Goal: Information Seeking & Learning: Learn about a topic

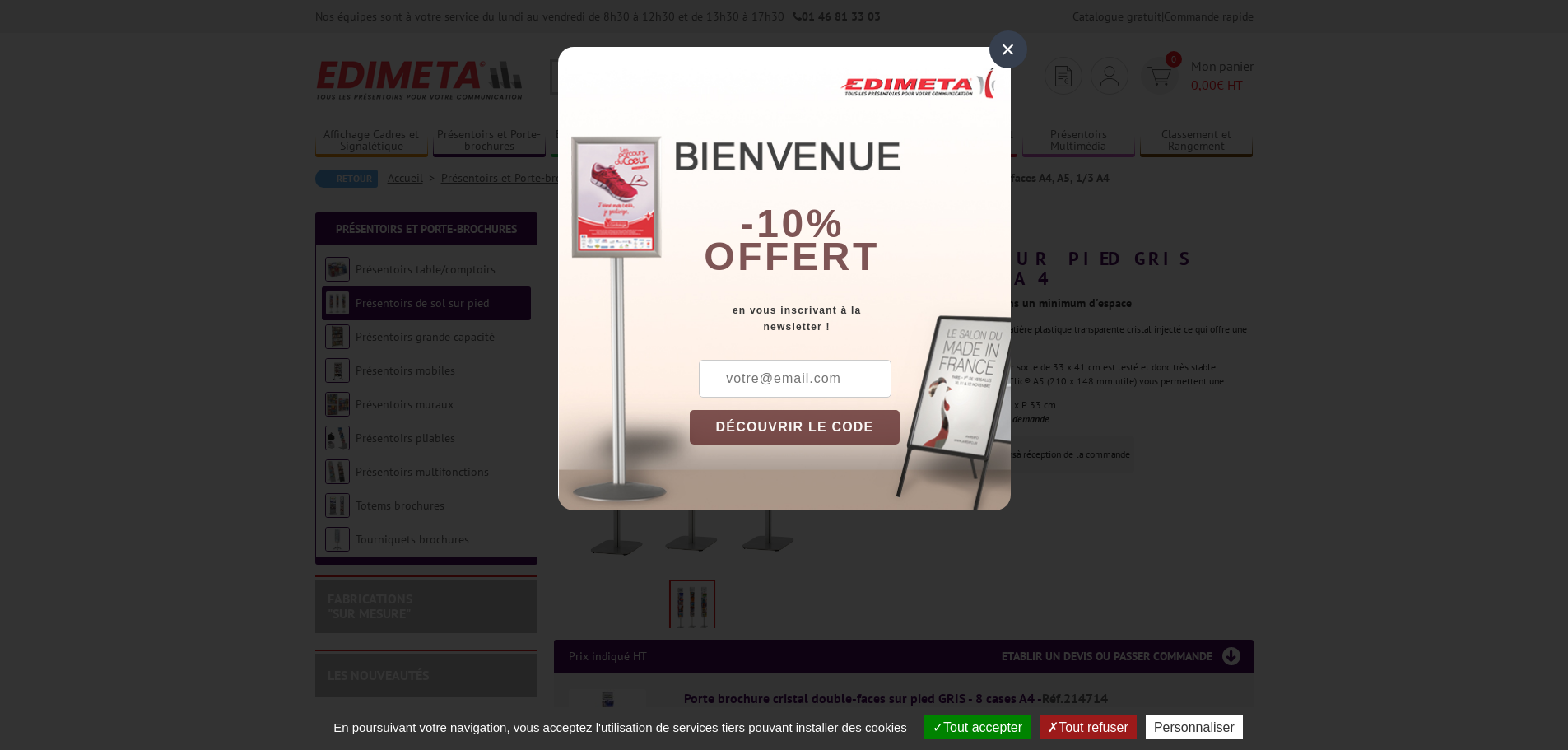
click at [1008, 49] on div "×" at bounding box center [1009, 50] width 38 height 38
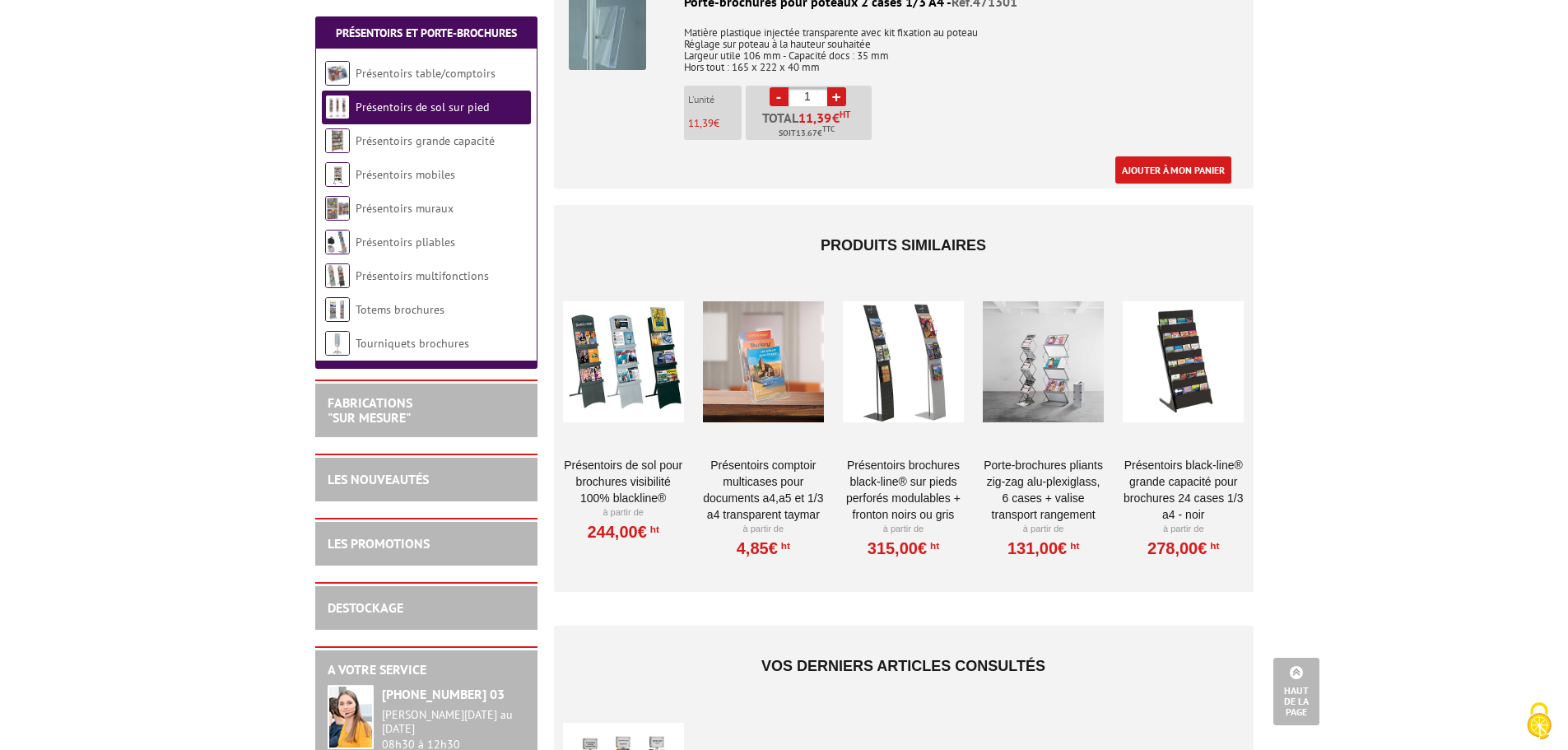
scroll to position [1959, 0]
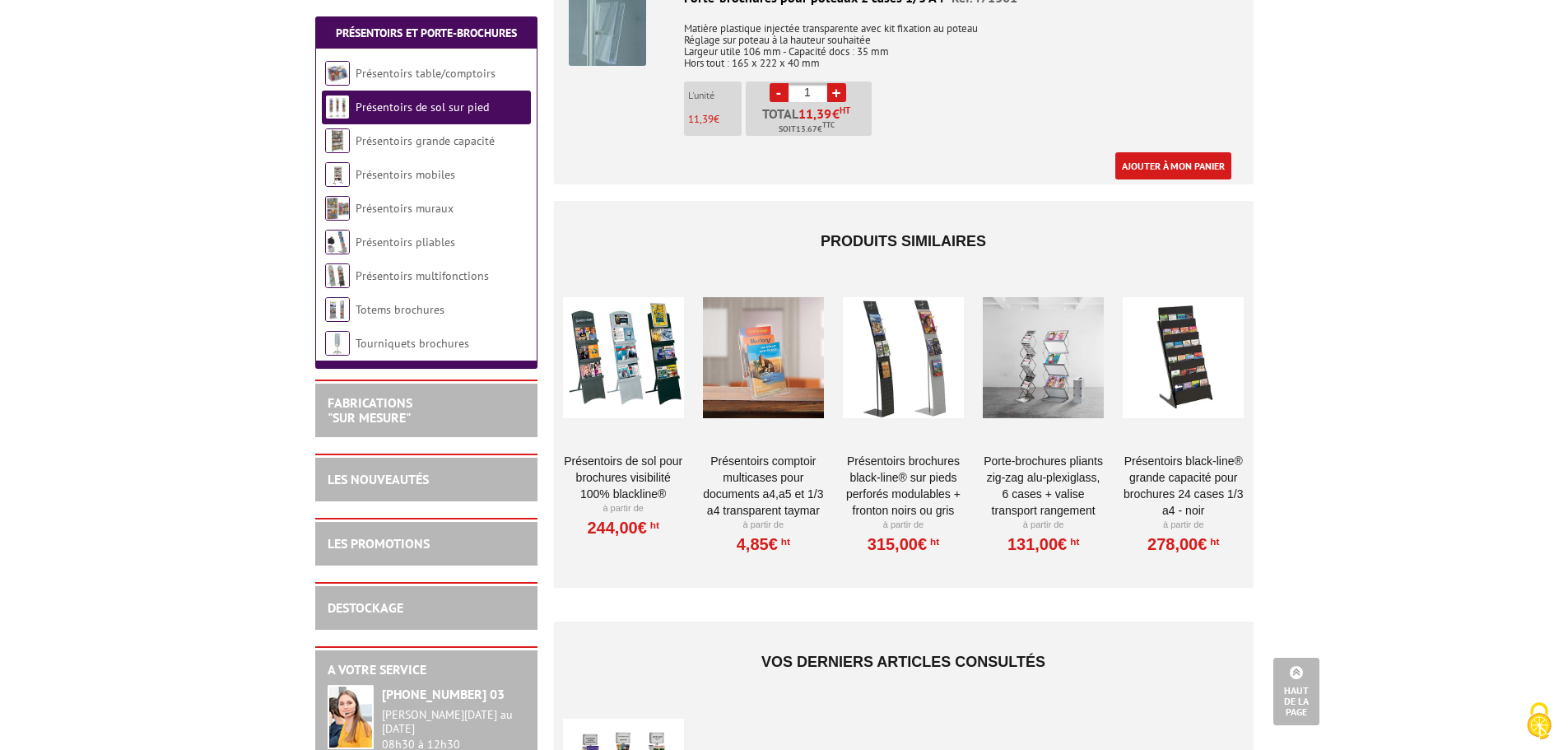
click at [1170, 370] on div at bounding box center [1183, 358] width 121 height 165
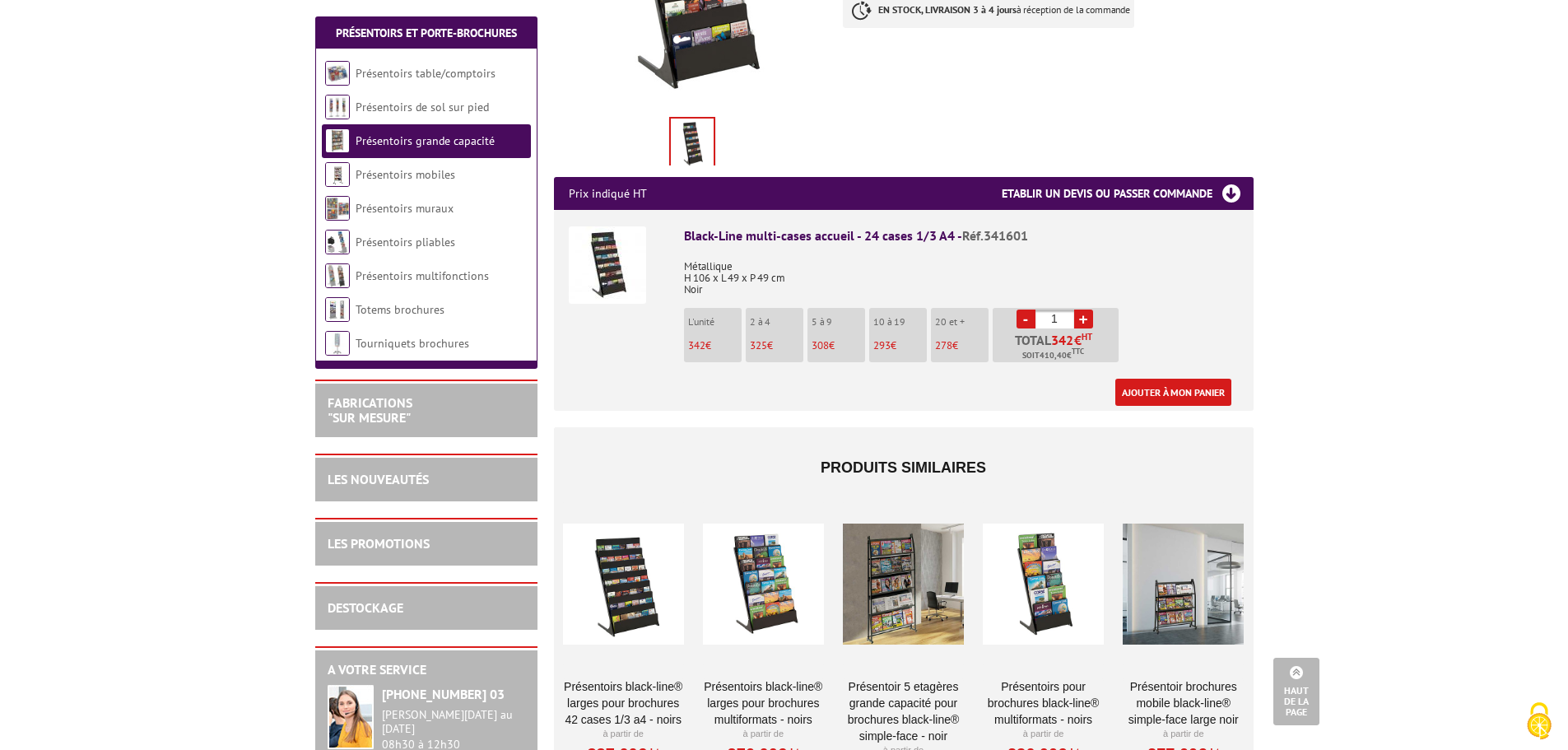
scroll to position [490, 0]
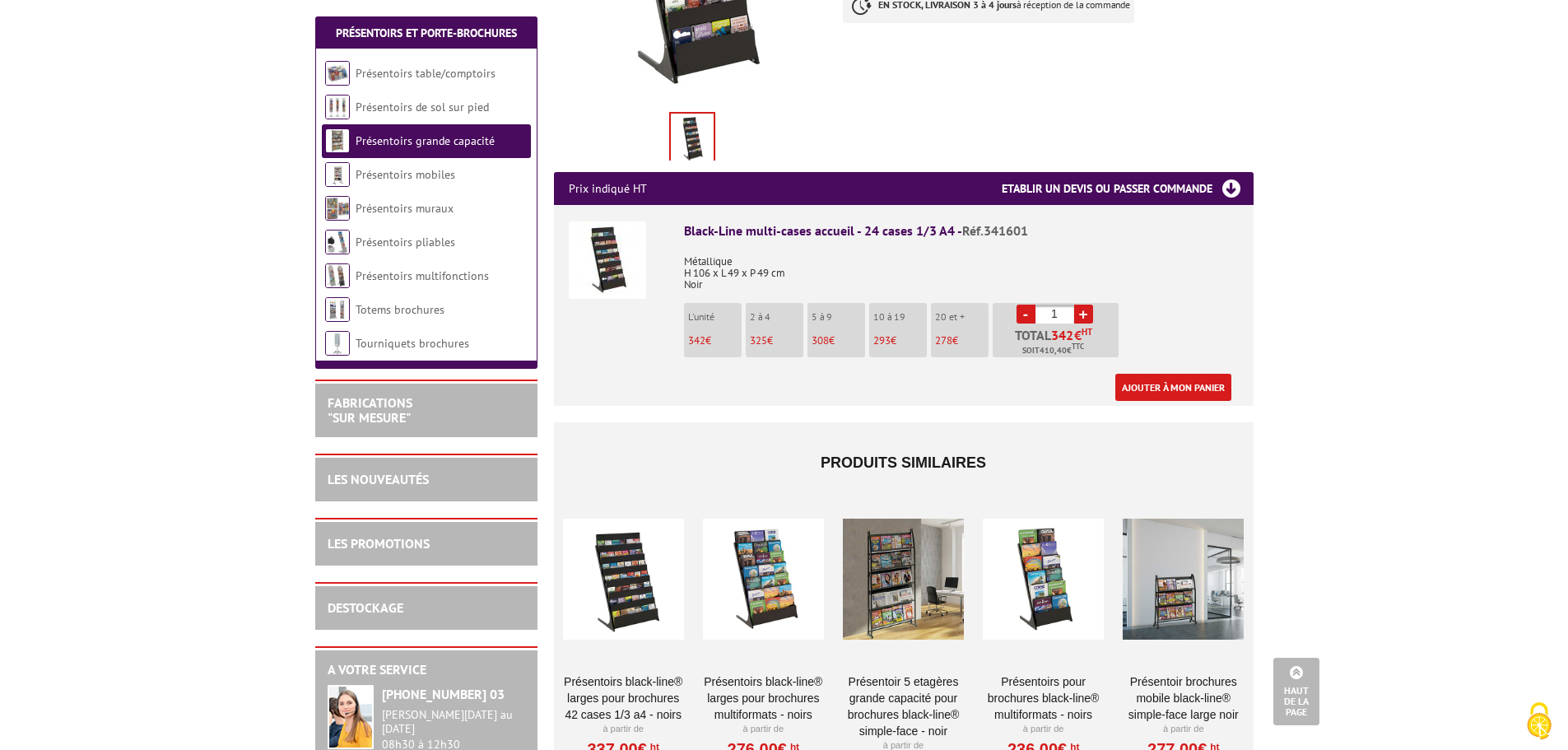
click at [628, 566] on div at bounding box center [624, 579] width 121 height 165
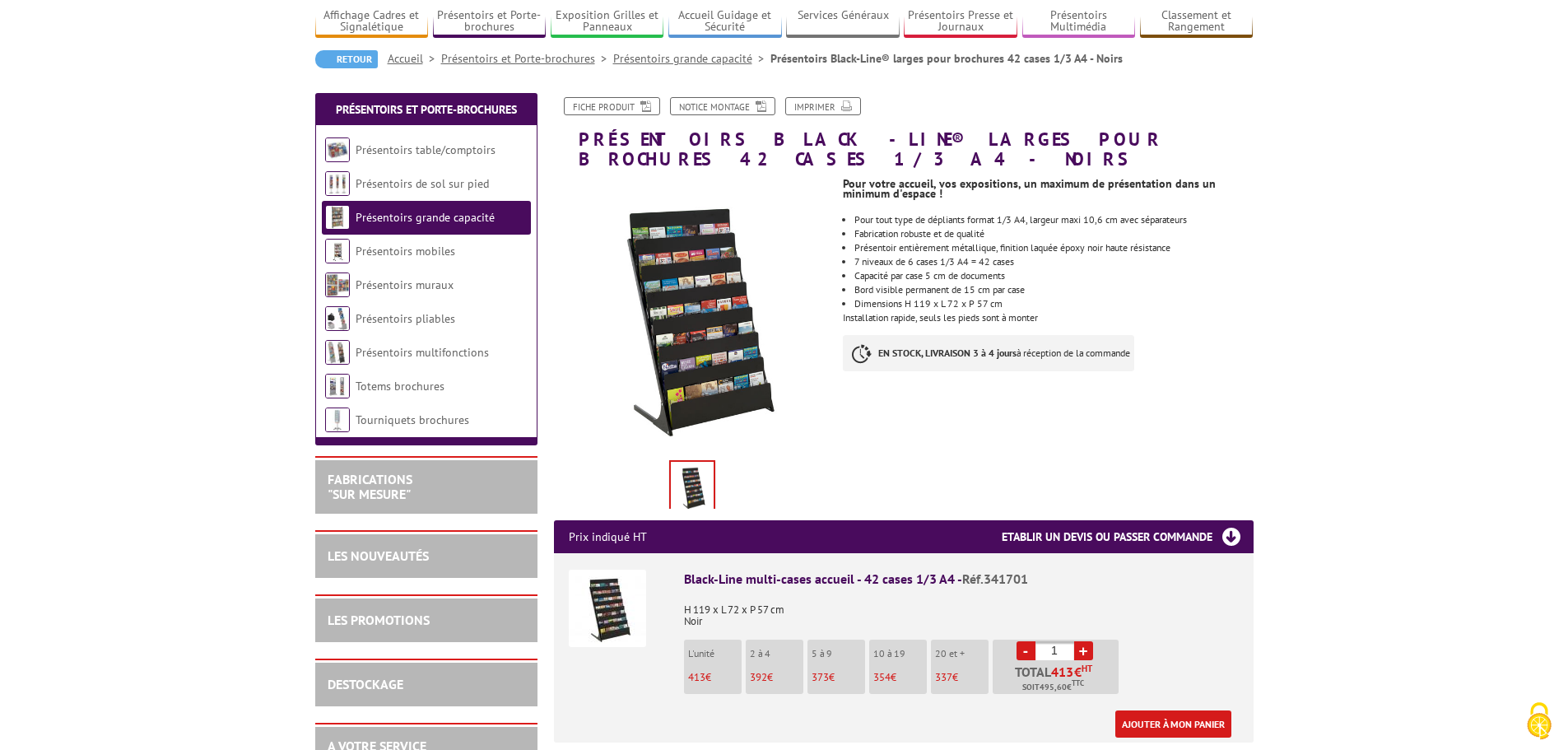
scroll to position [108, 0]
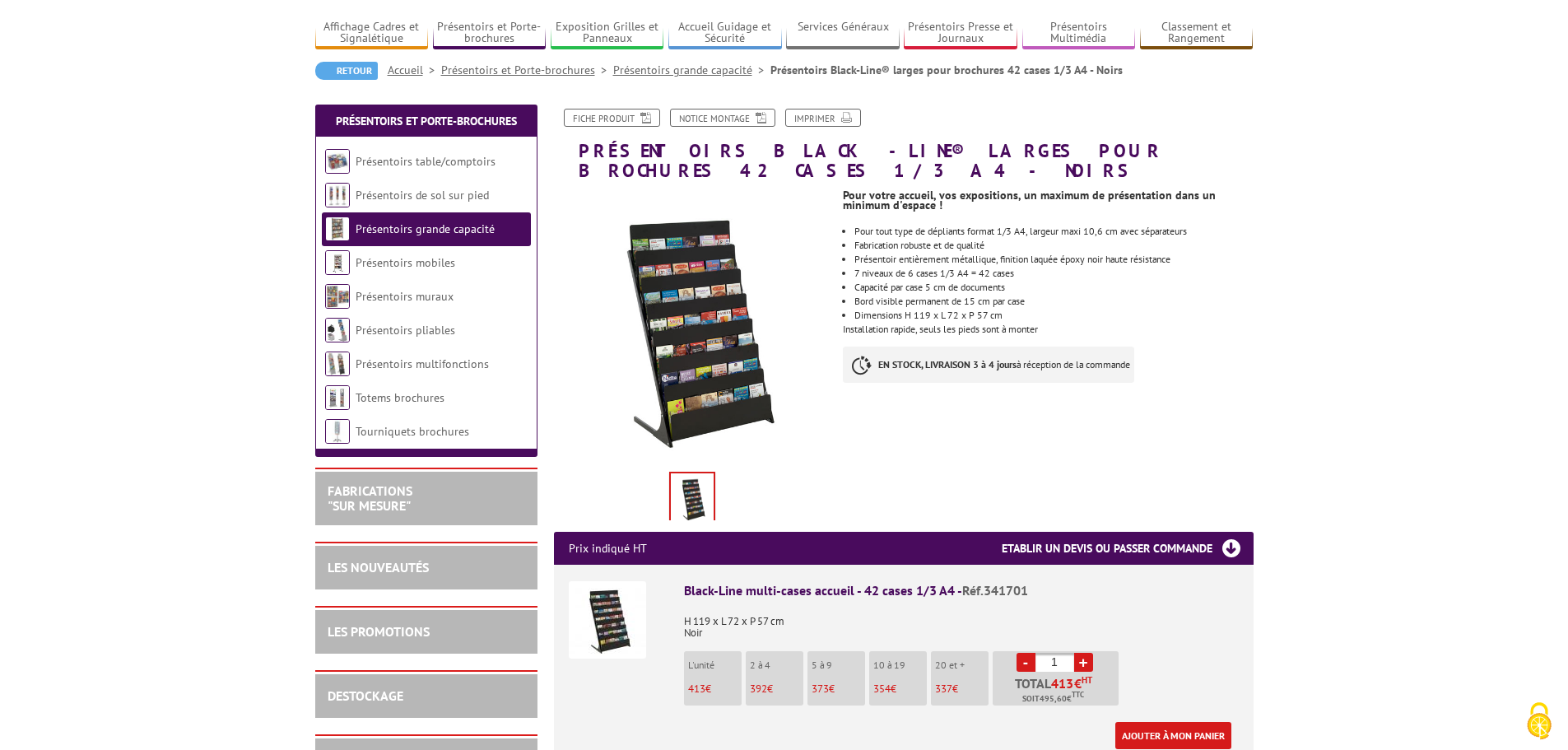
click at [949, 682] on span "337" at bounding box center [944, 688] width 17 height 14
click at [949, 659] on p "20 et +" at bounding box center [962, 665] width 54 height 12
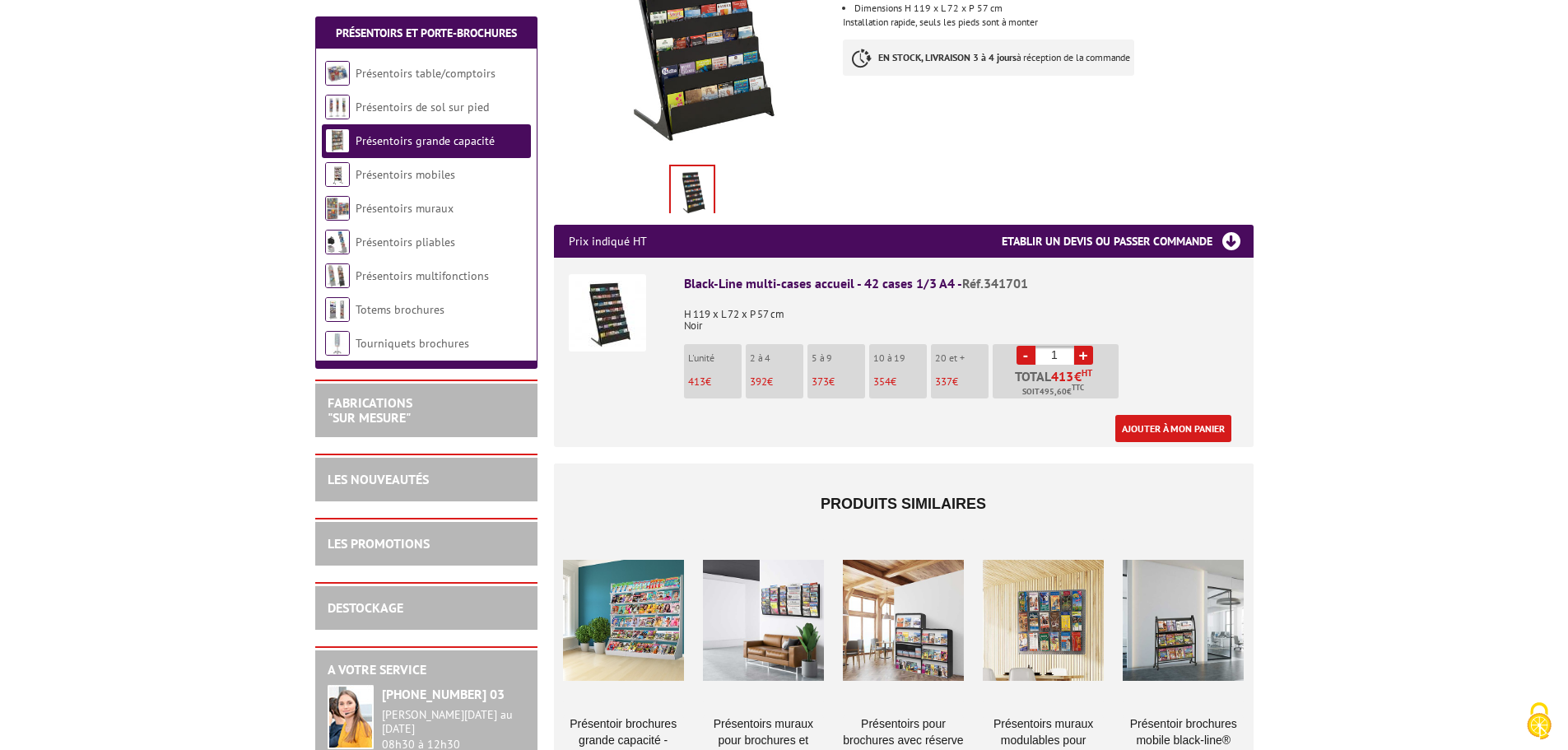
scroll to position [433, 0]
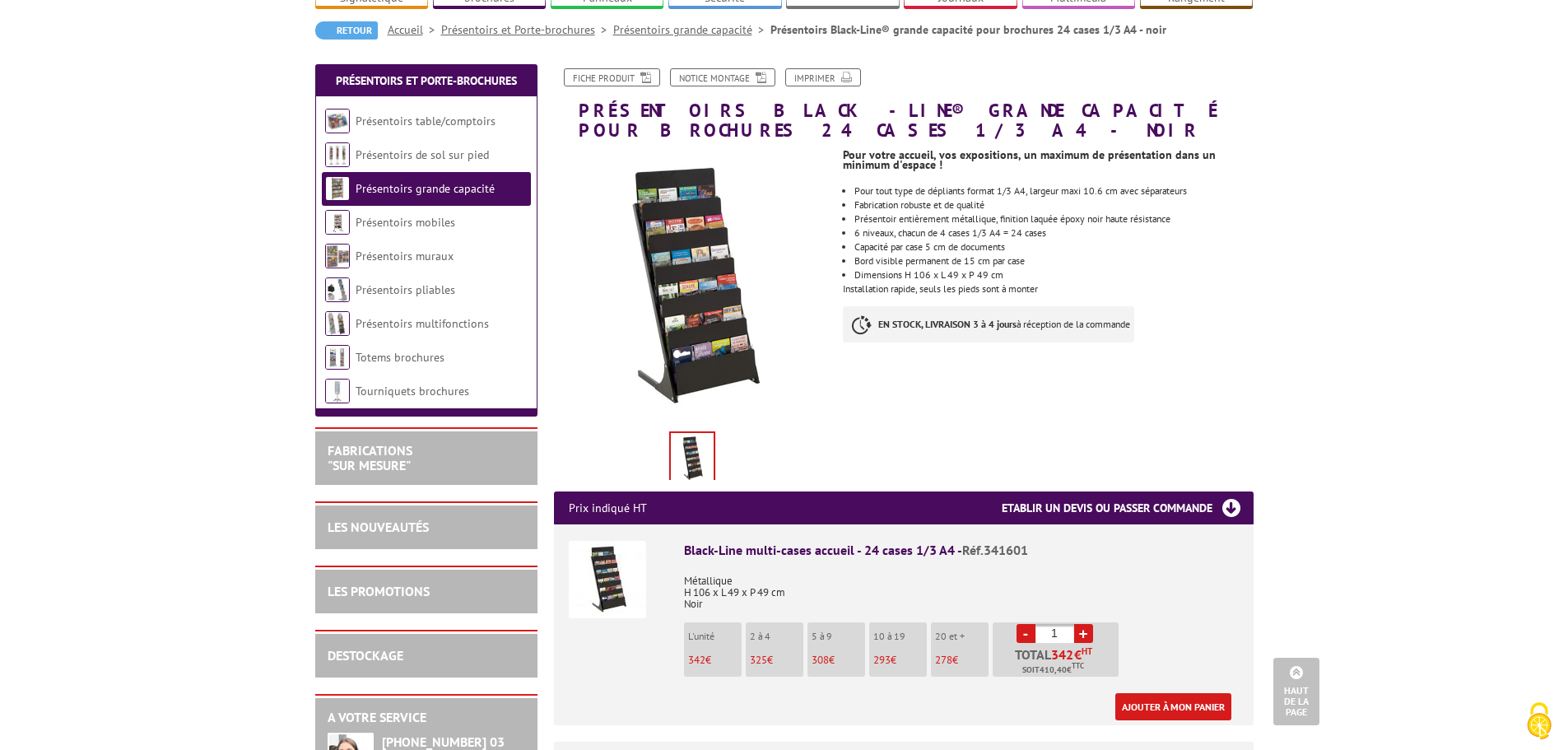
scroll to position [127, 0]
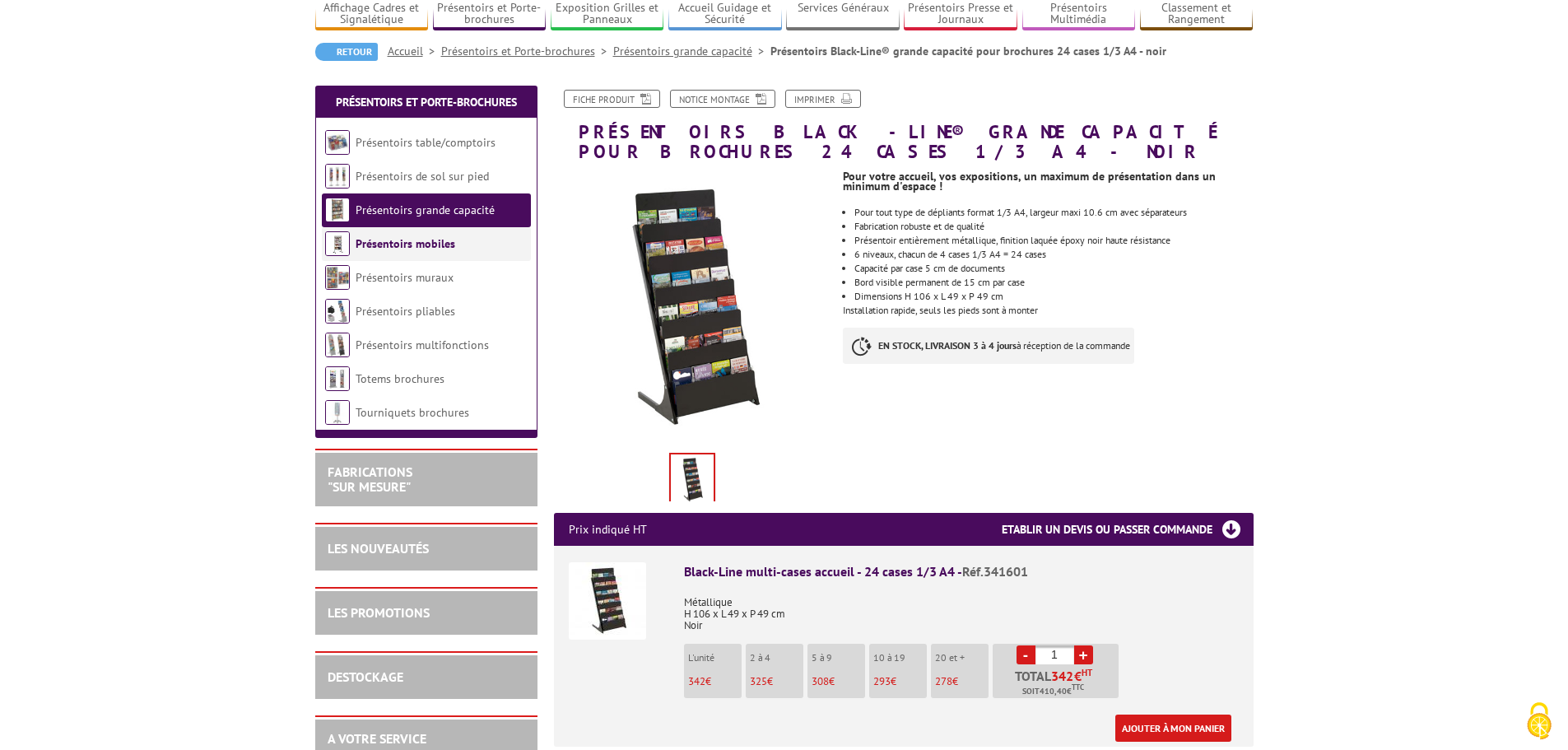
click at [421, 247] on link "Présentoirs mobiles" at bounding box center [405, 243] width 100 height 15
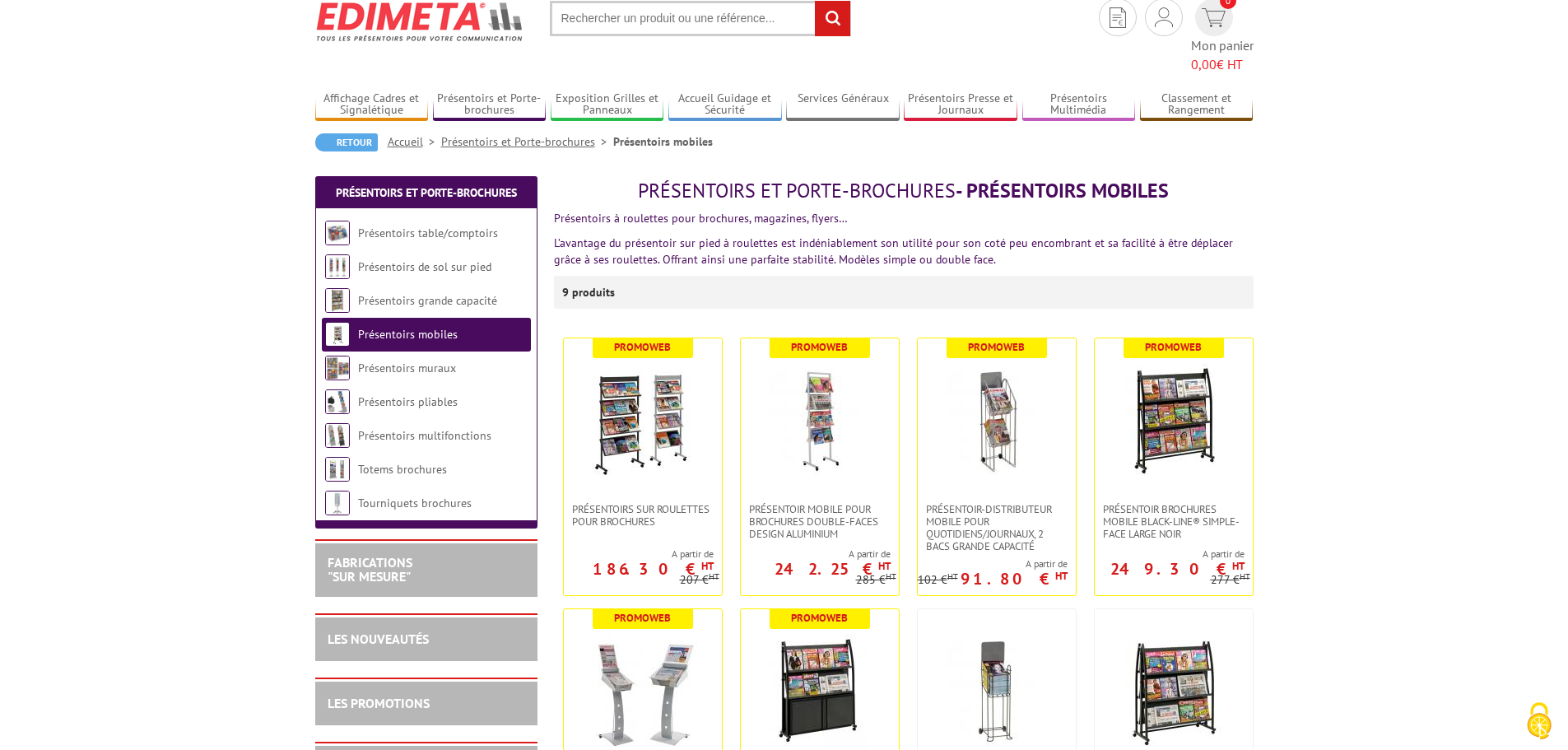
scroll to position [51, 0]
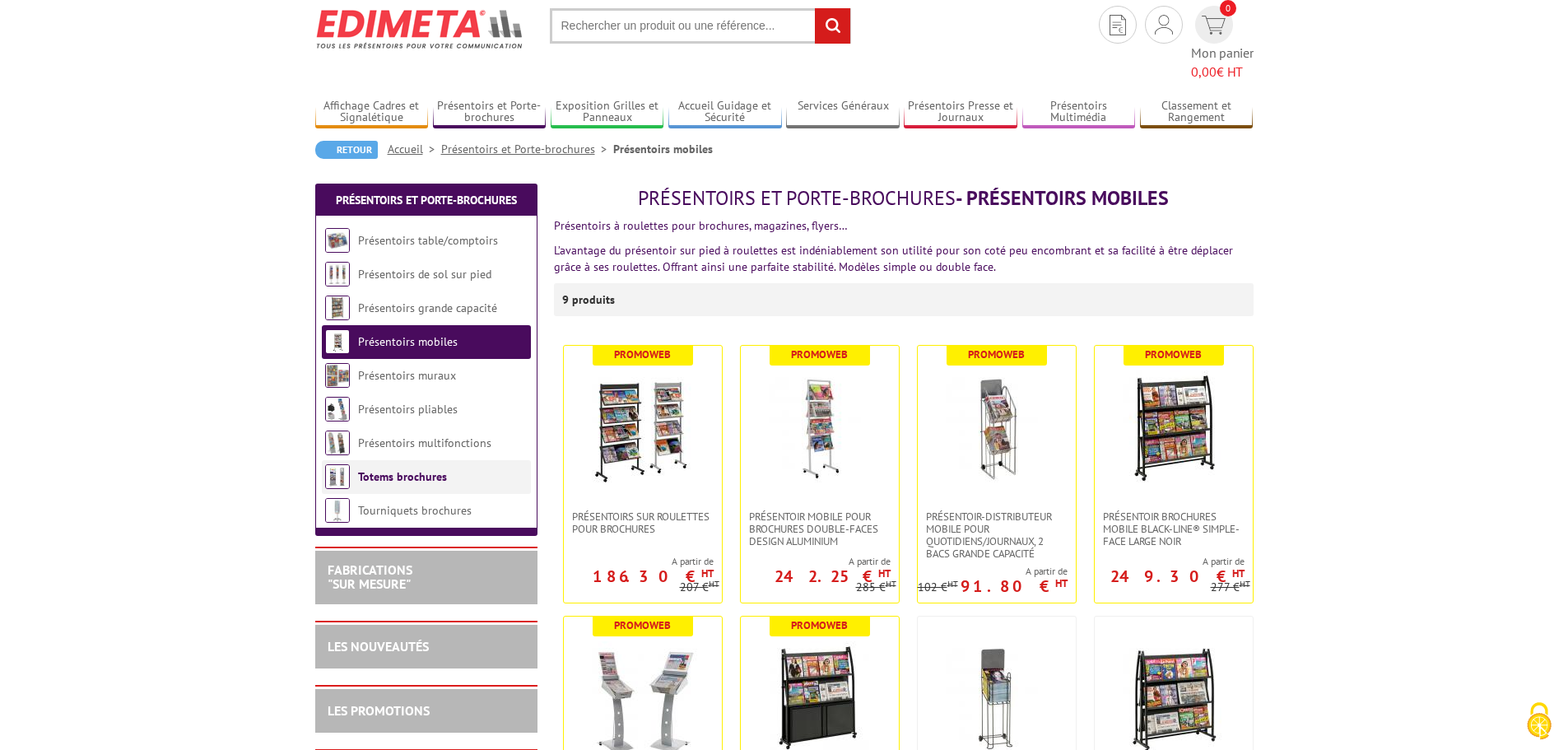
click at [384, 469] on link "Totems brochures" at bounding box center [403, 477] width 89 height 15
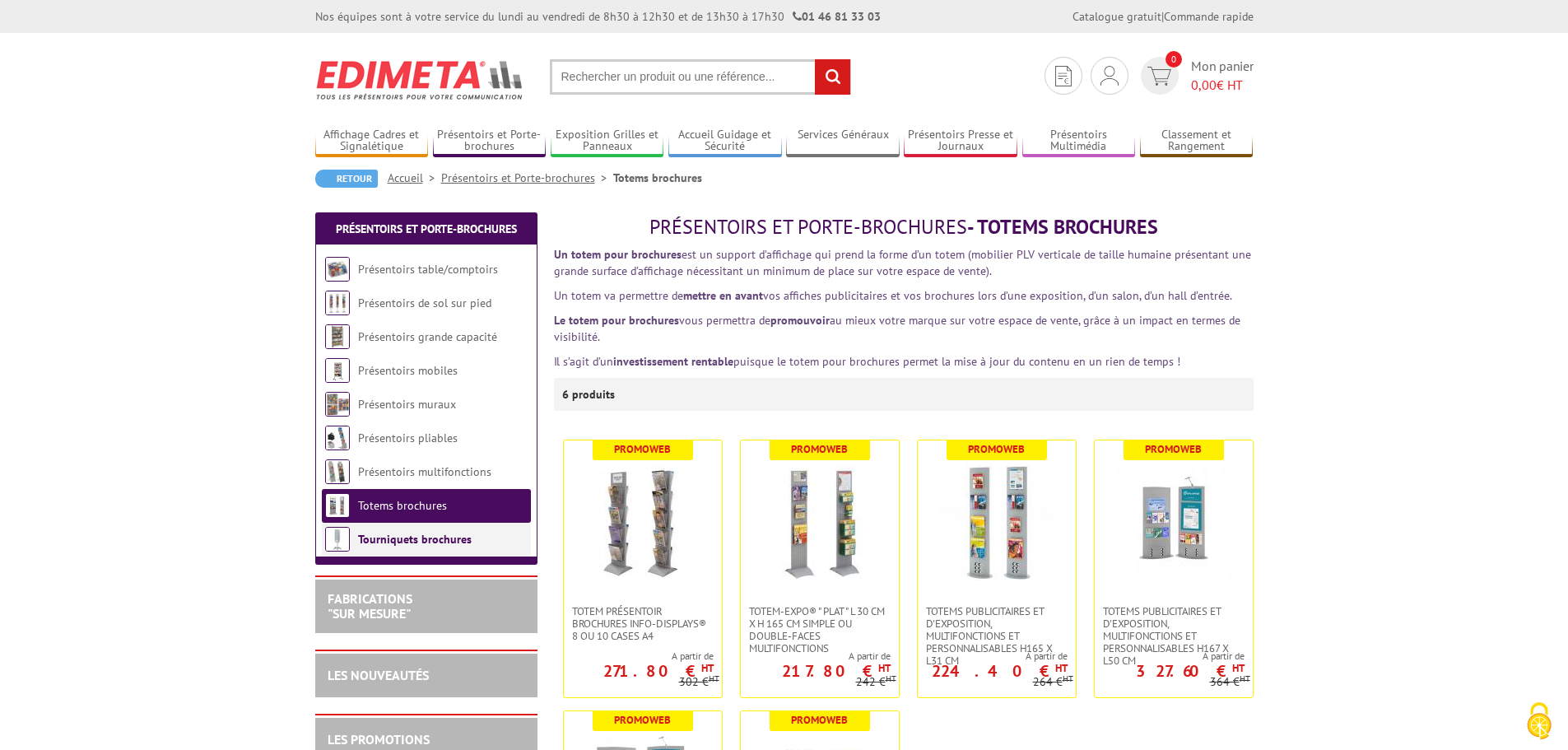
click at [398, 535] on link "Tourniquets brochures" at bounding box center [415, 540] width 114 height 15
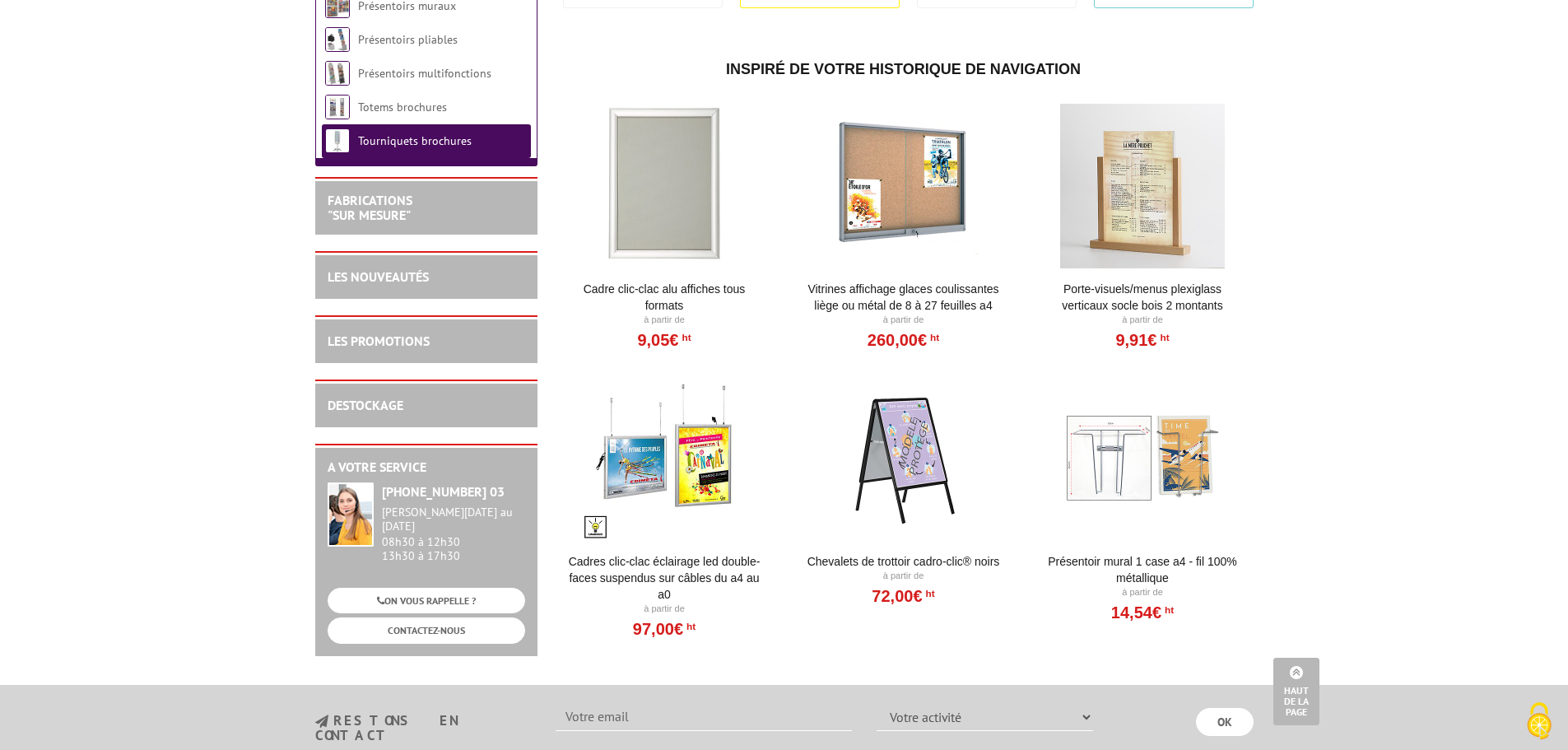
scroll to position [877, 0]
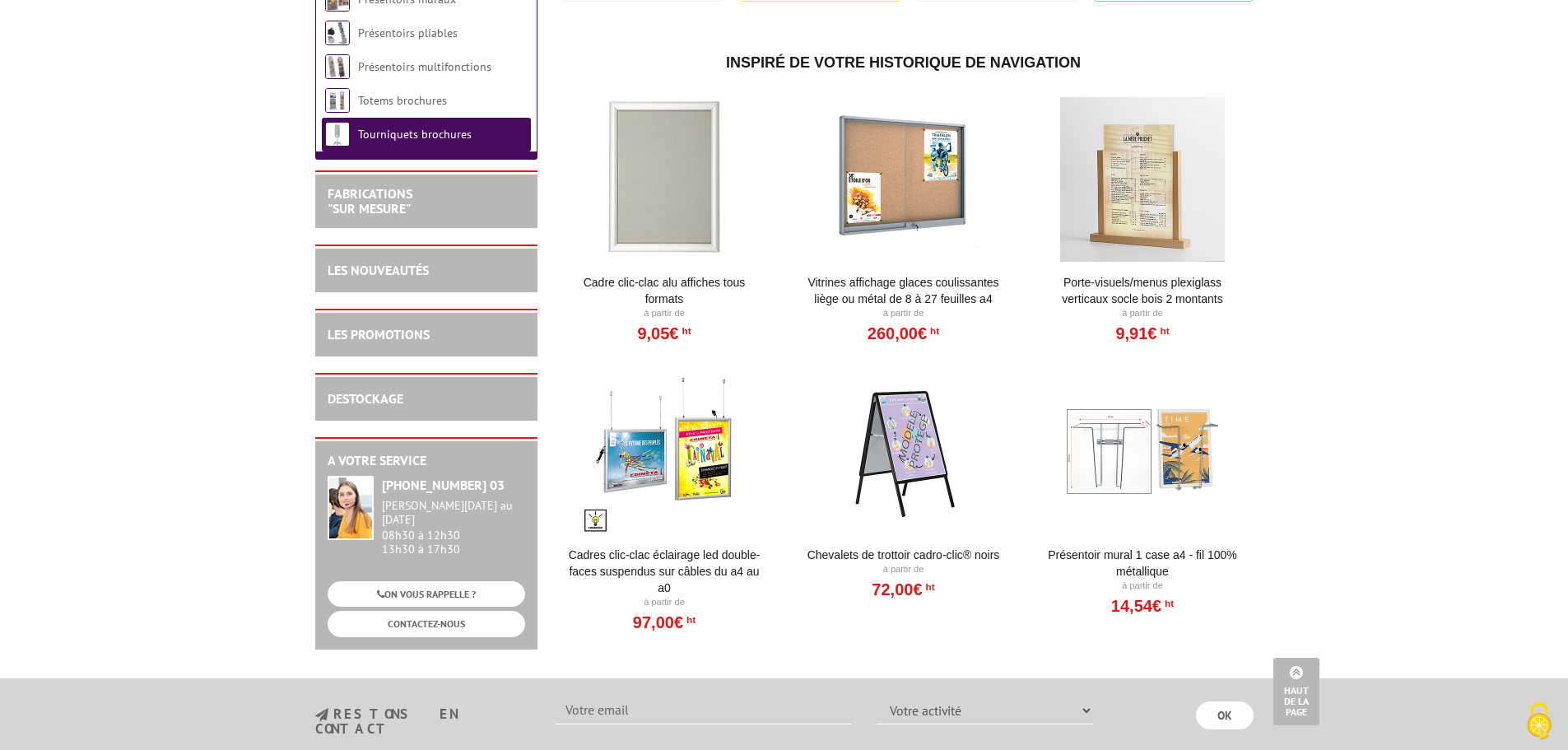
click at [915, 481] on div at bounding box center [903, 452] width 204 height 165
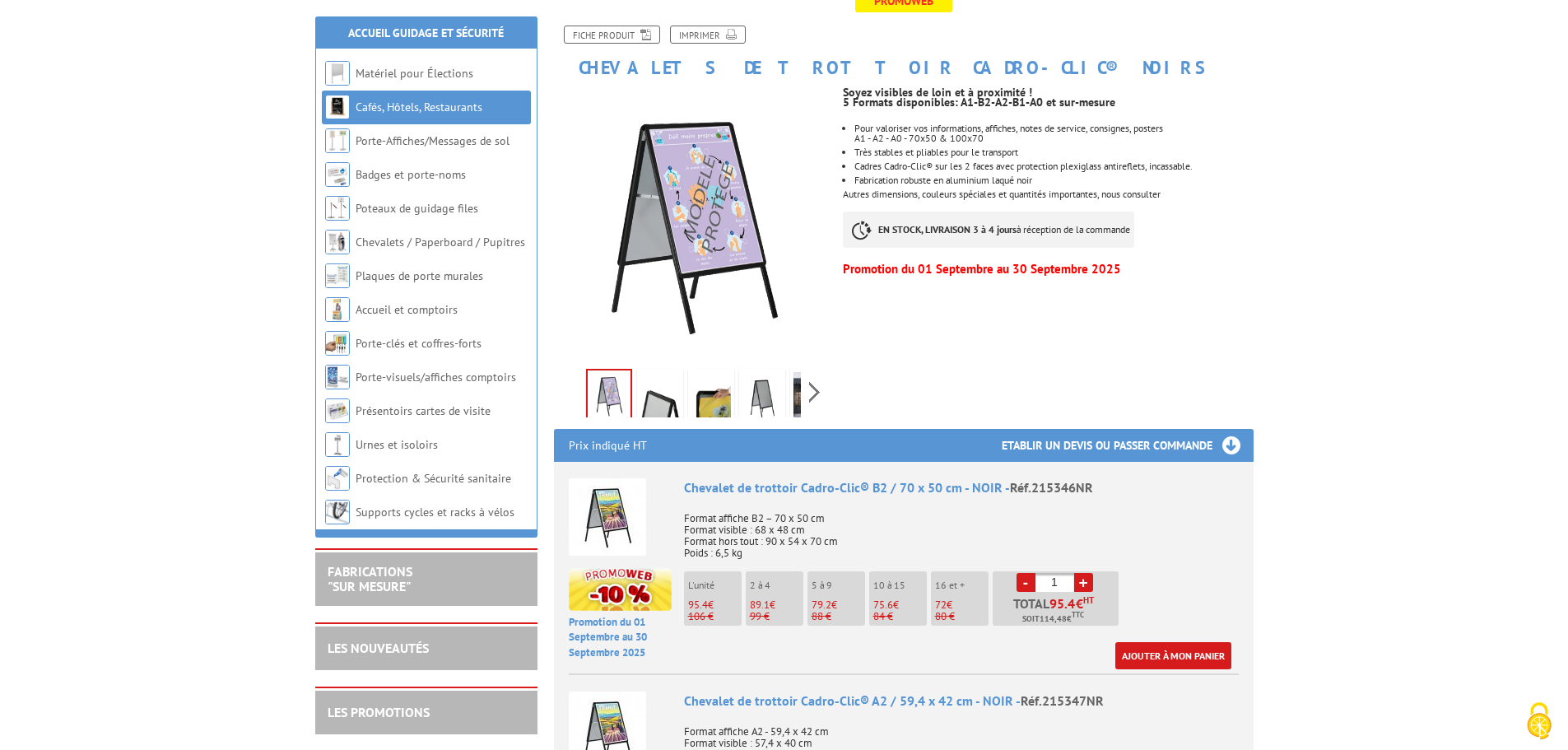
scroll to position [238, 0]
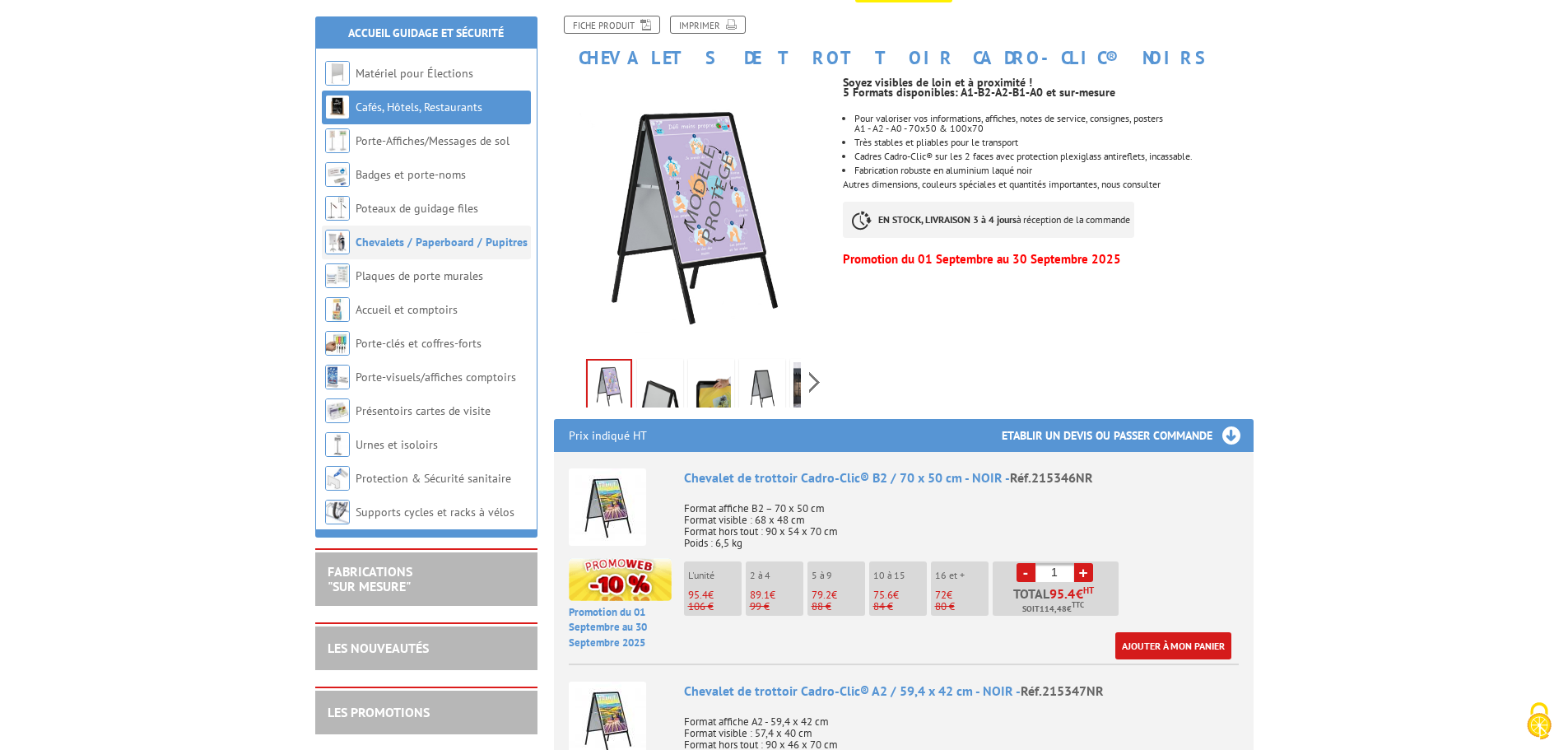
click at [459, 236] on link "Chevalets / Paperboard / Pupitres" at bounding box center [441, 242] width 172 height 15
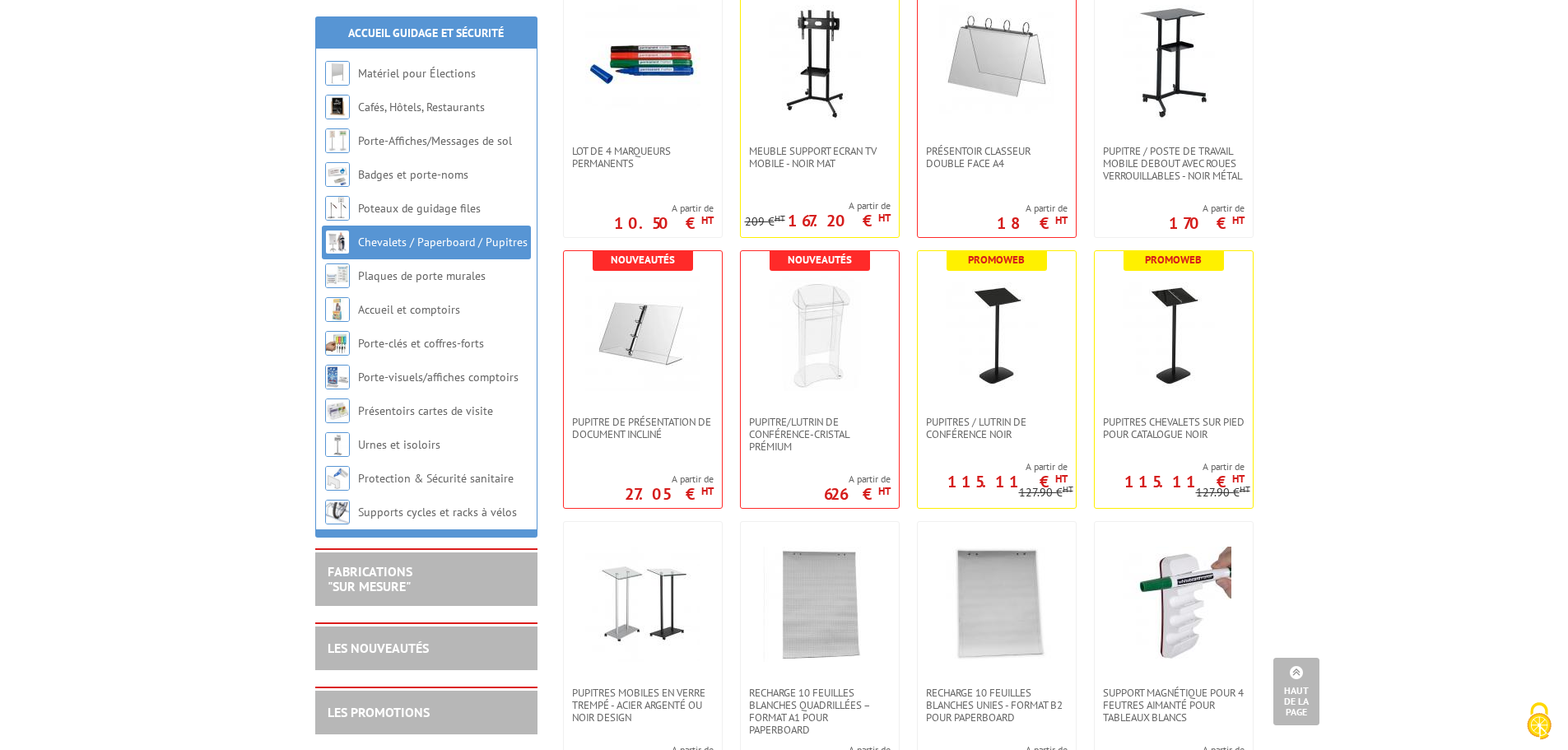
scroll to position [727, 0]
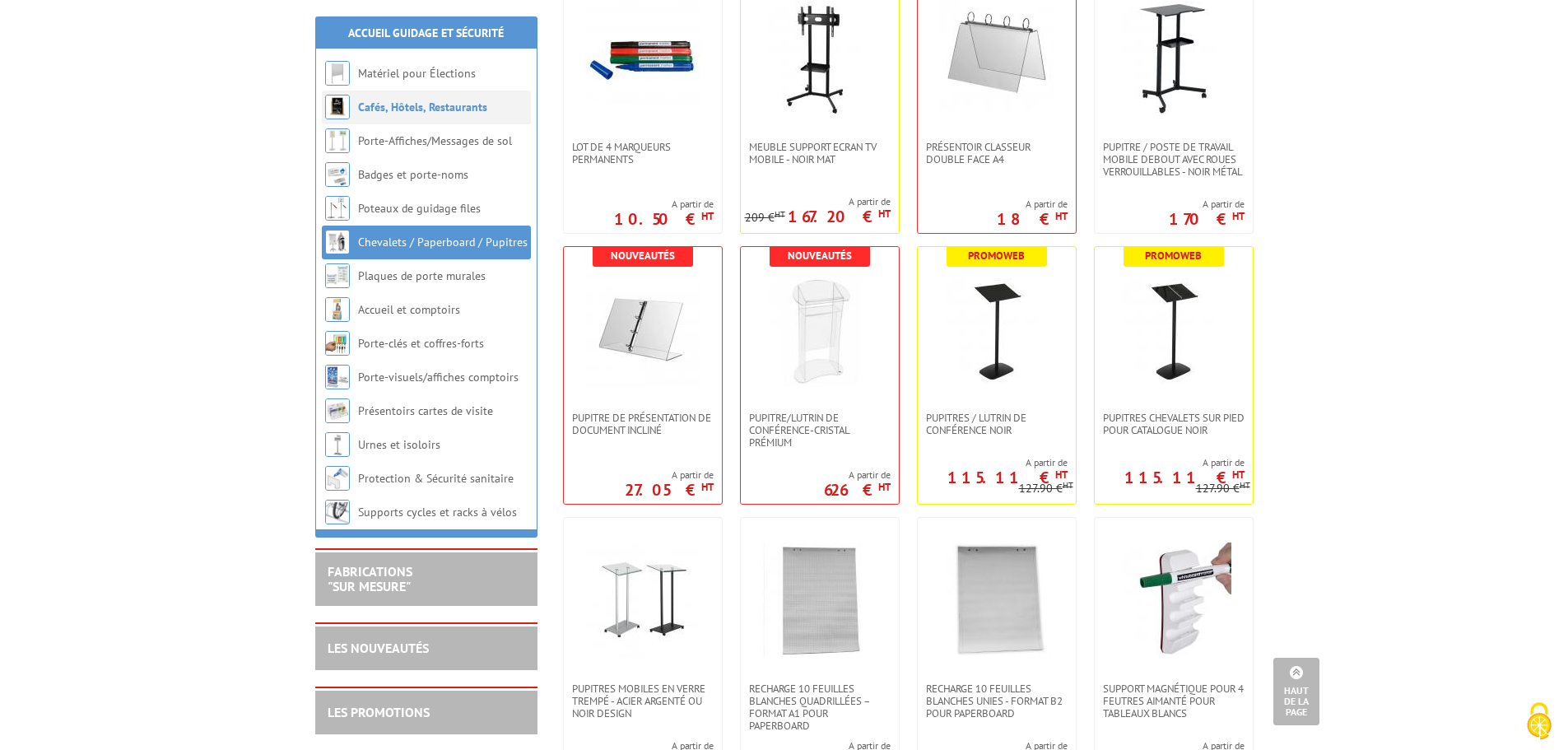
click at [388, 102] on link "Cafés, Hôtels, Restaurants" at bounding box center [422, 107] width 129 height 15
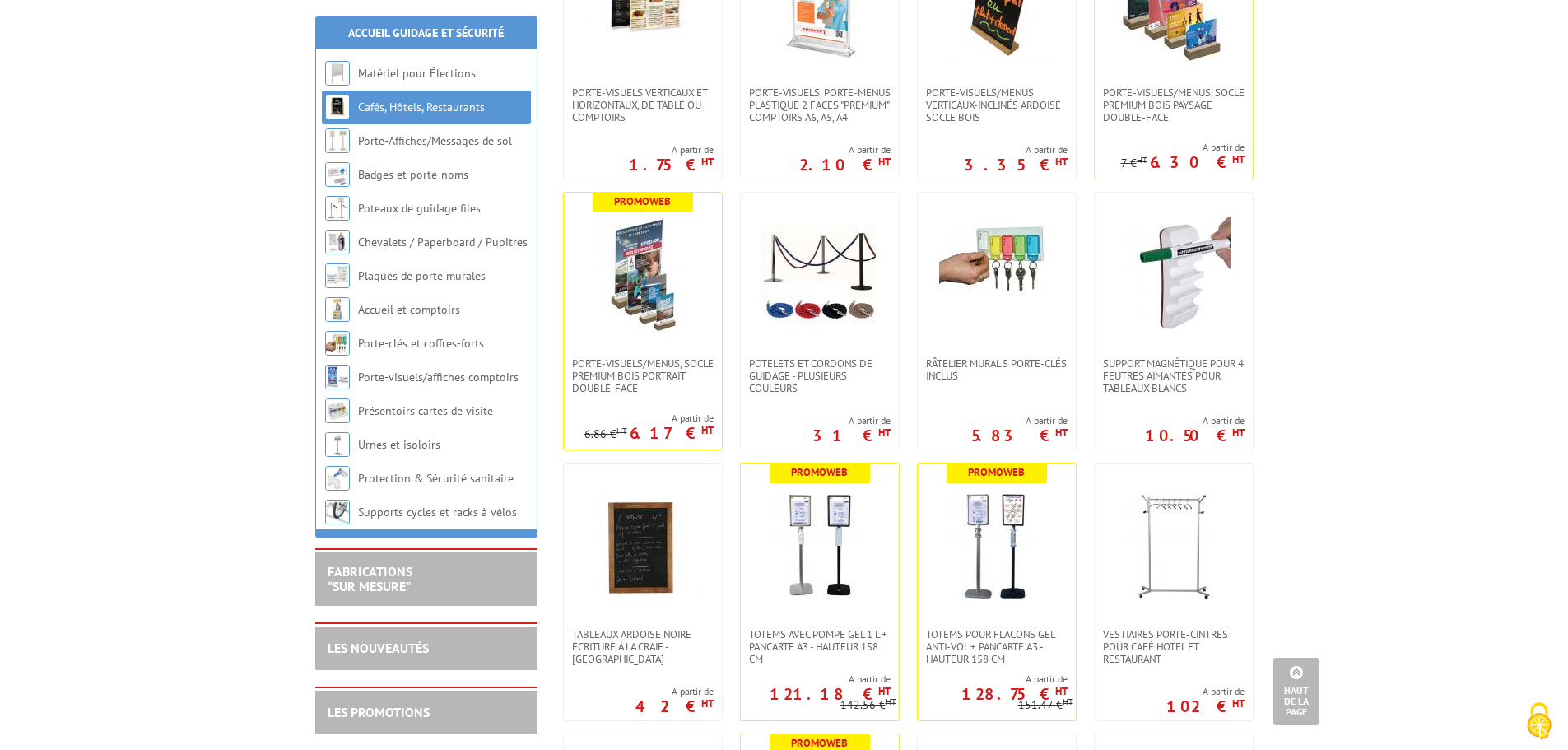
scroll to position [3747, 0]
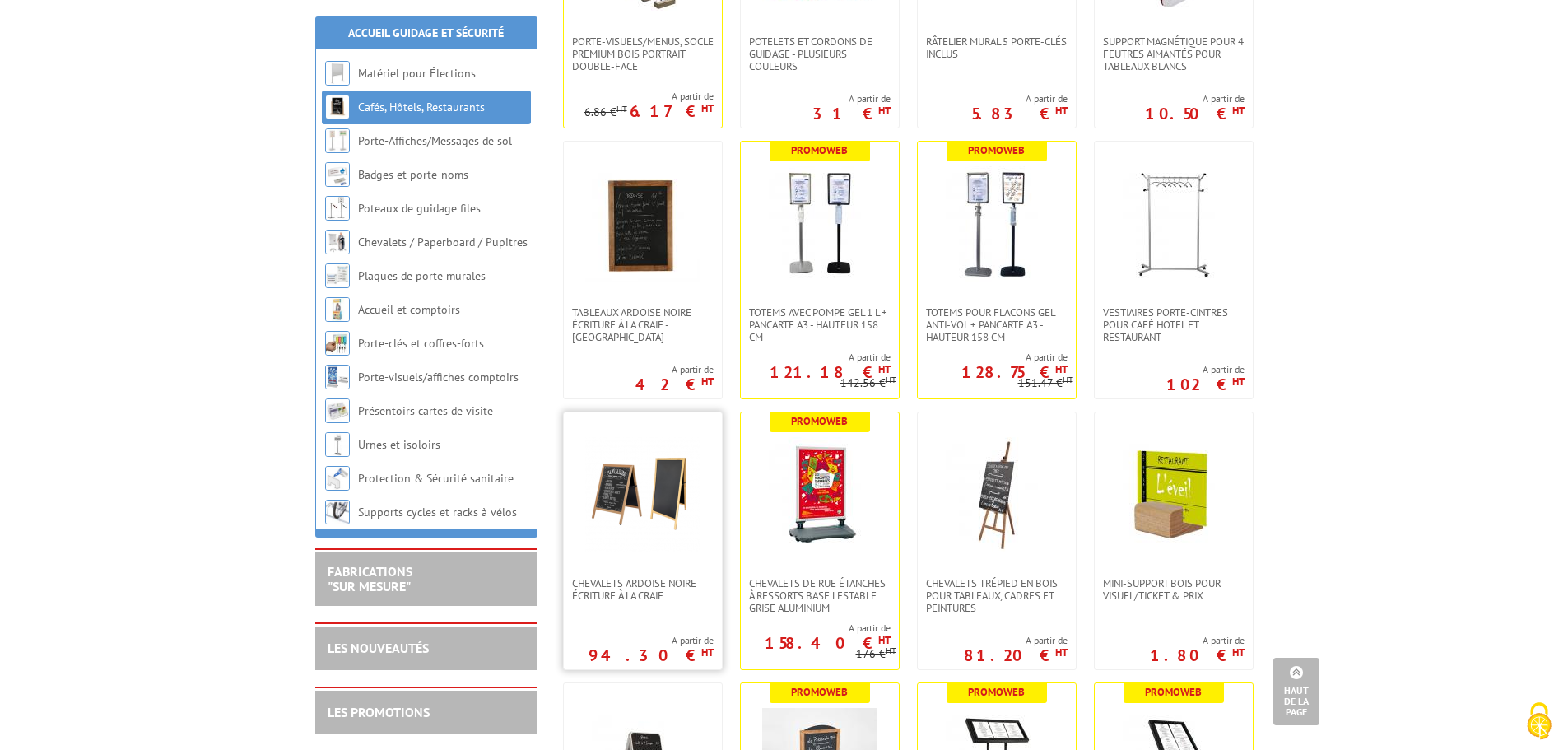
click at [621, 520] on img at bounding box center [643, 495] width 115 height 116
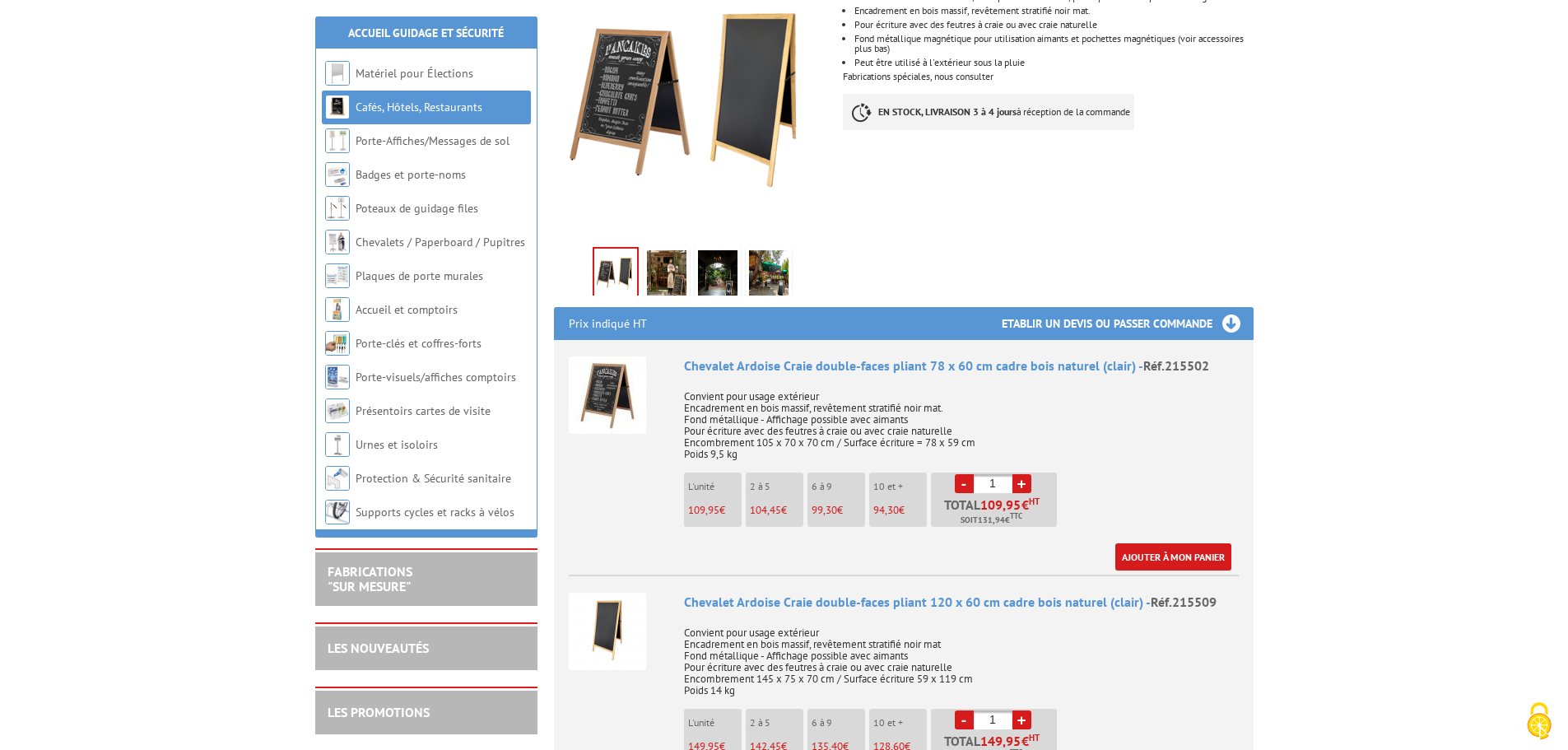
scroll to position [325, 0]
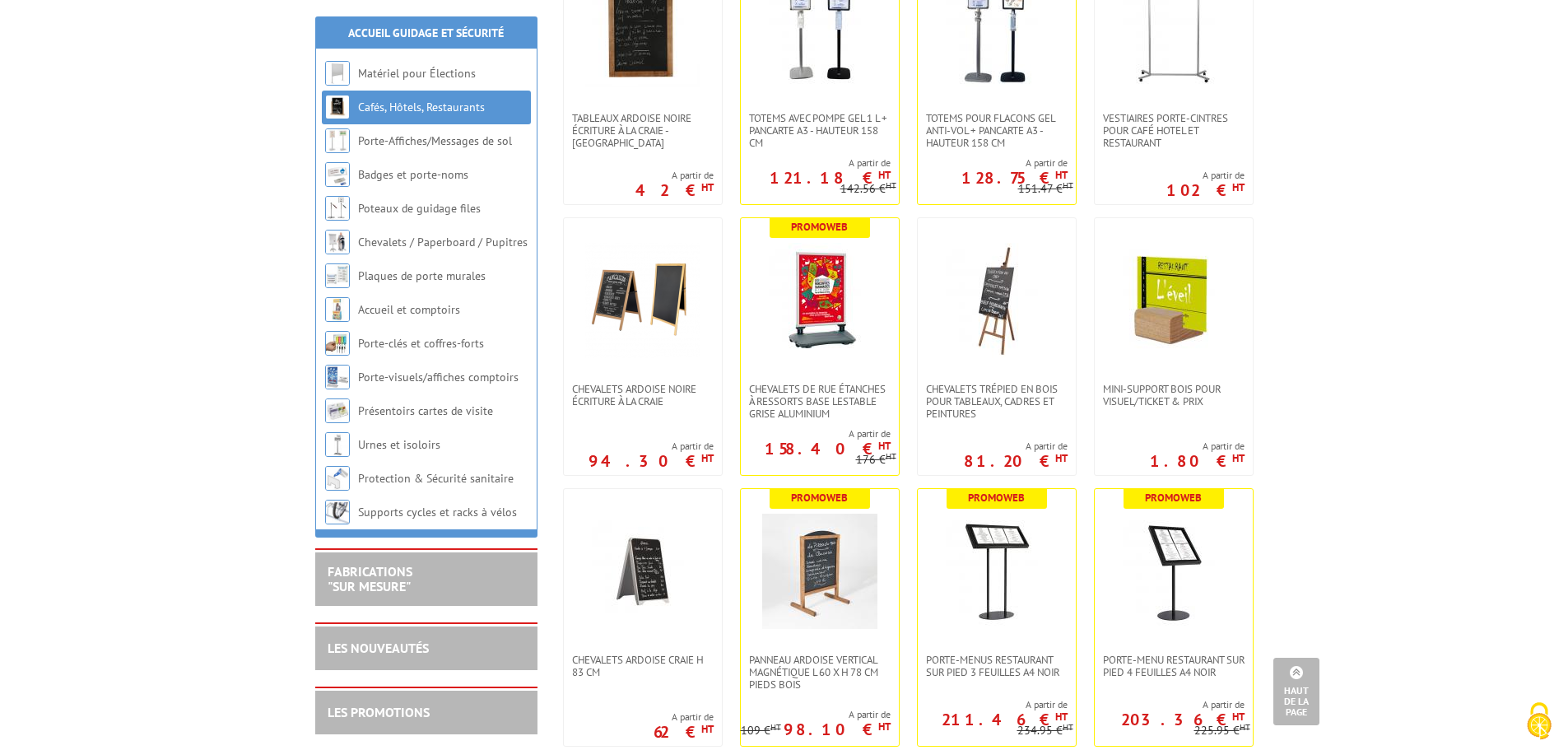
scroll to position [3904, 0]
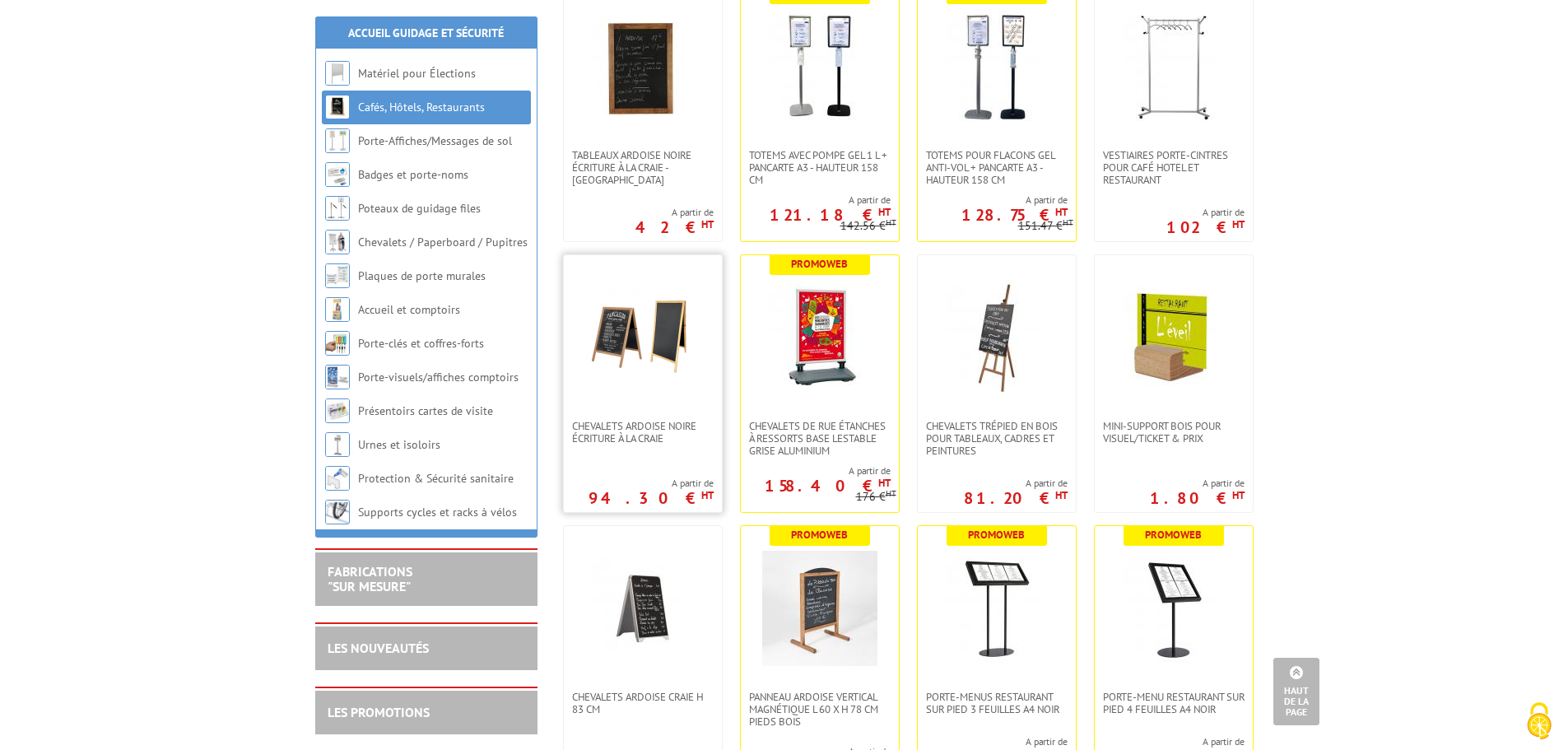
click at [629, 361] on img at bounding box center [643, 337] width 115 height 116
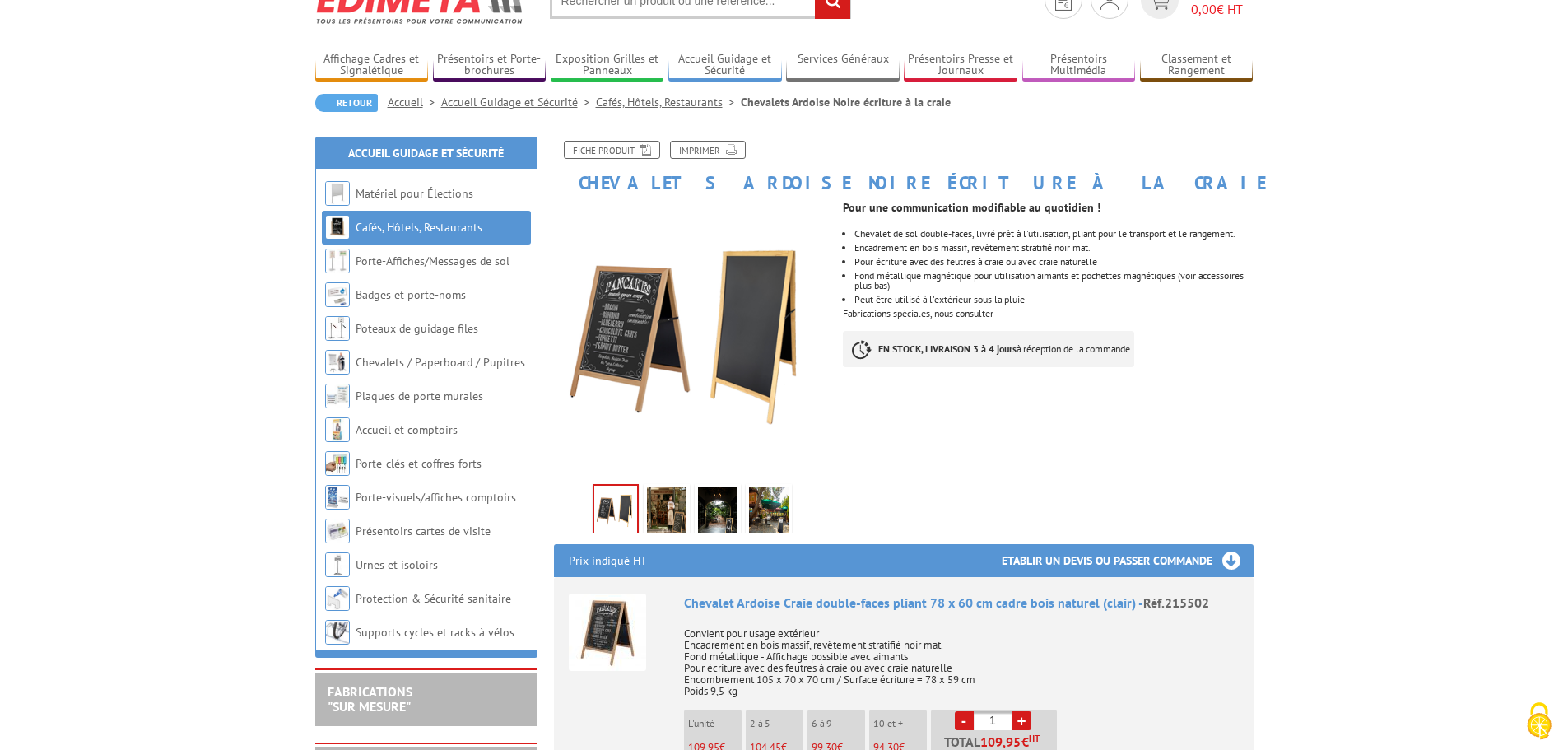
scroll to position [59, 0]
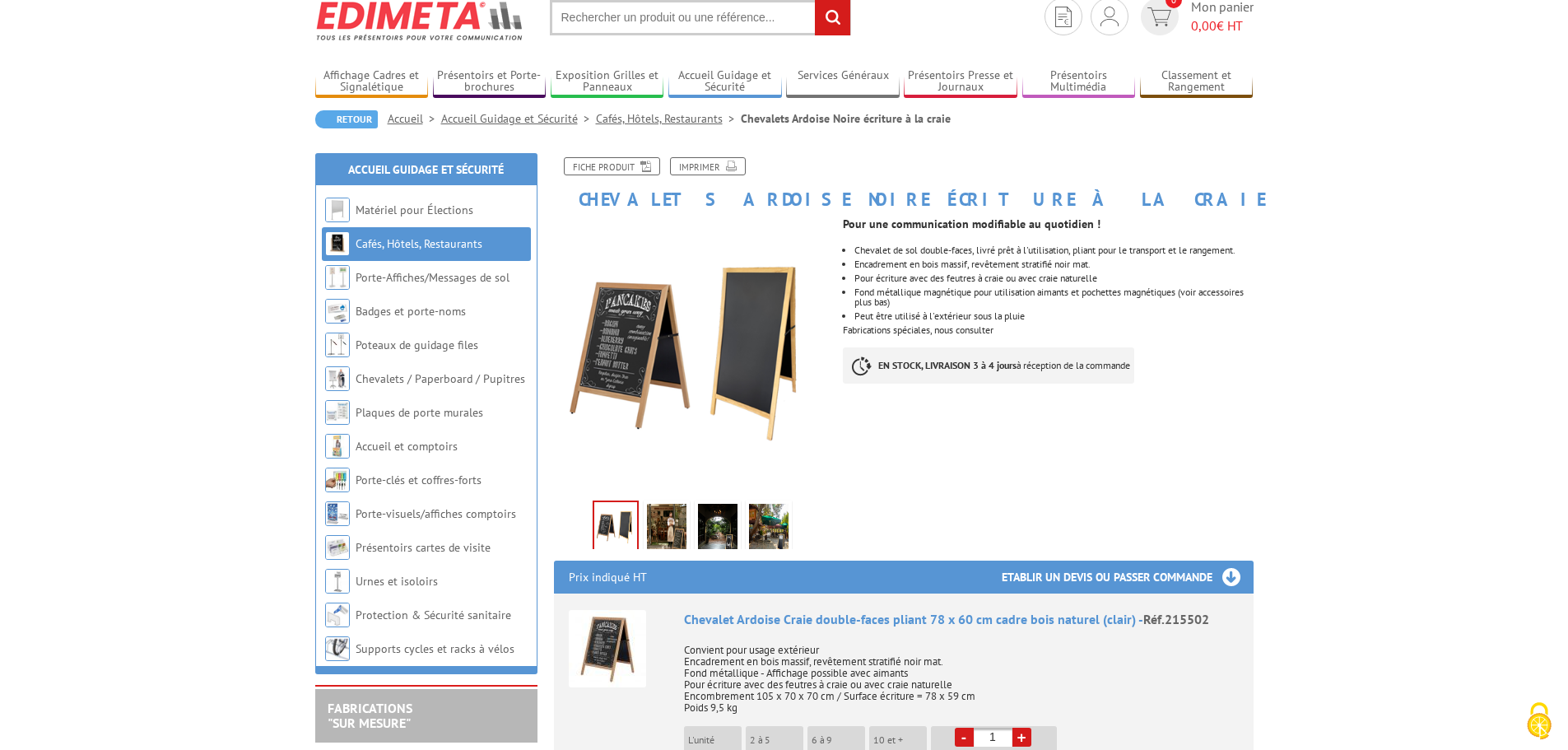
drag, startPoint x: 1575, startPoint y: 144, endPoint x: 1510, endPoint y: 118, distance: 70.0
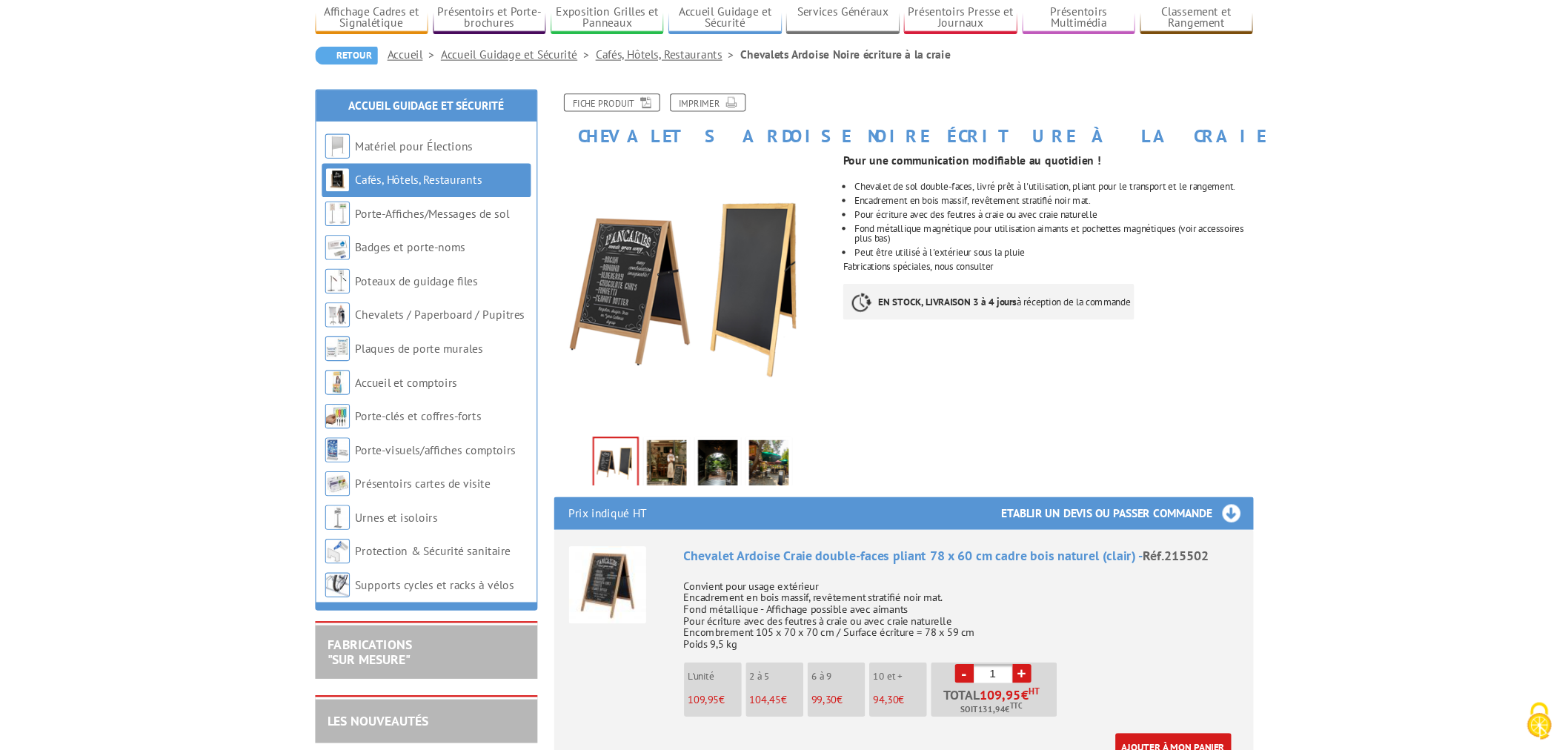
scroll to position [0, 0]
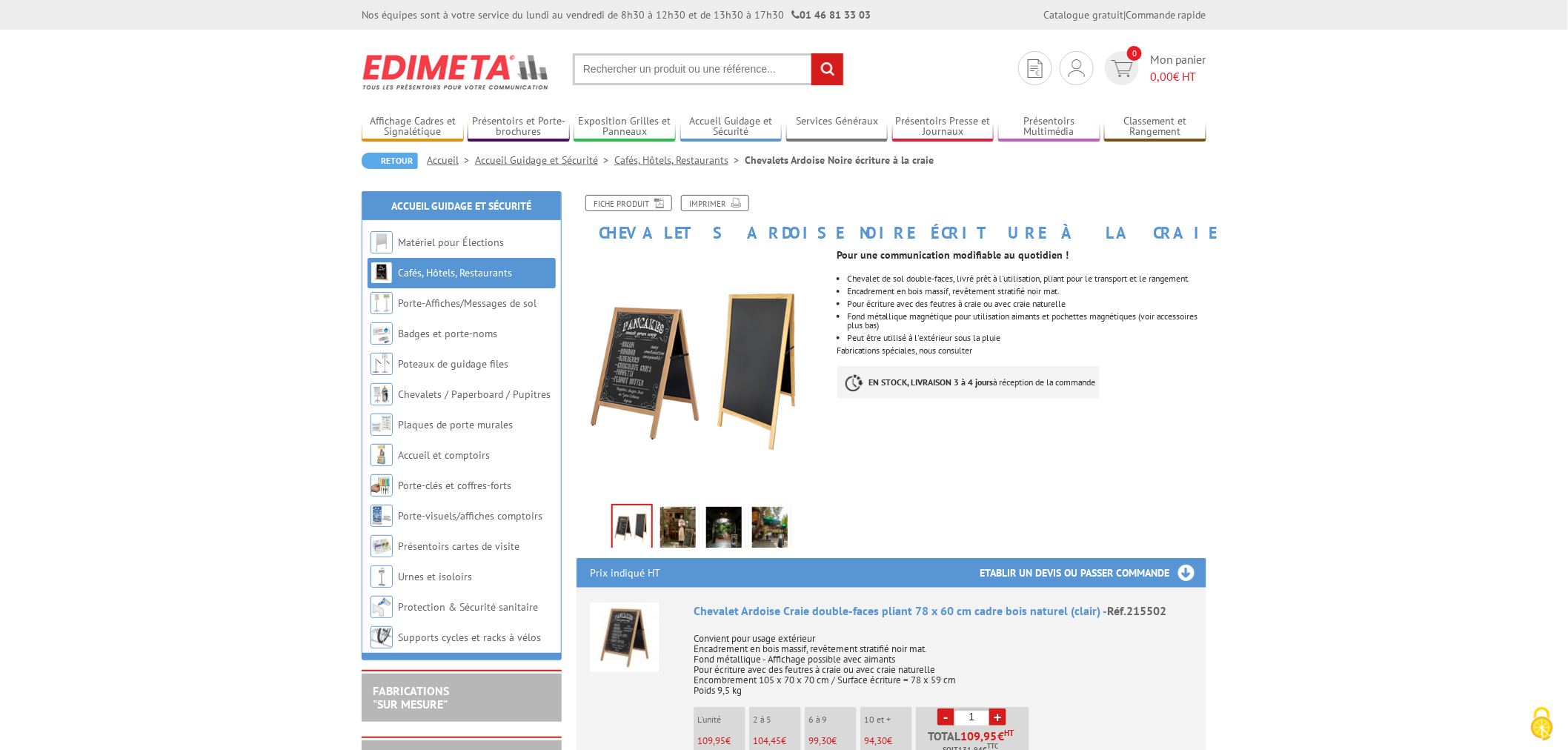
drag, startPoint x: 1416, startPoint y: 33, endPoint x: 1464, endPoint y: 694, distance: 662.7
drag, startPoint x: 1567, startPoint y: 149, endPoint x: 1572, endPoint y: 222, distance: 73.2
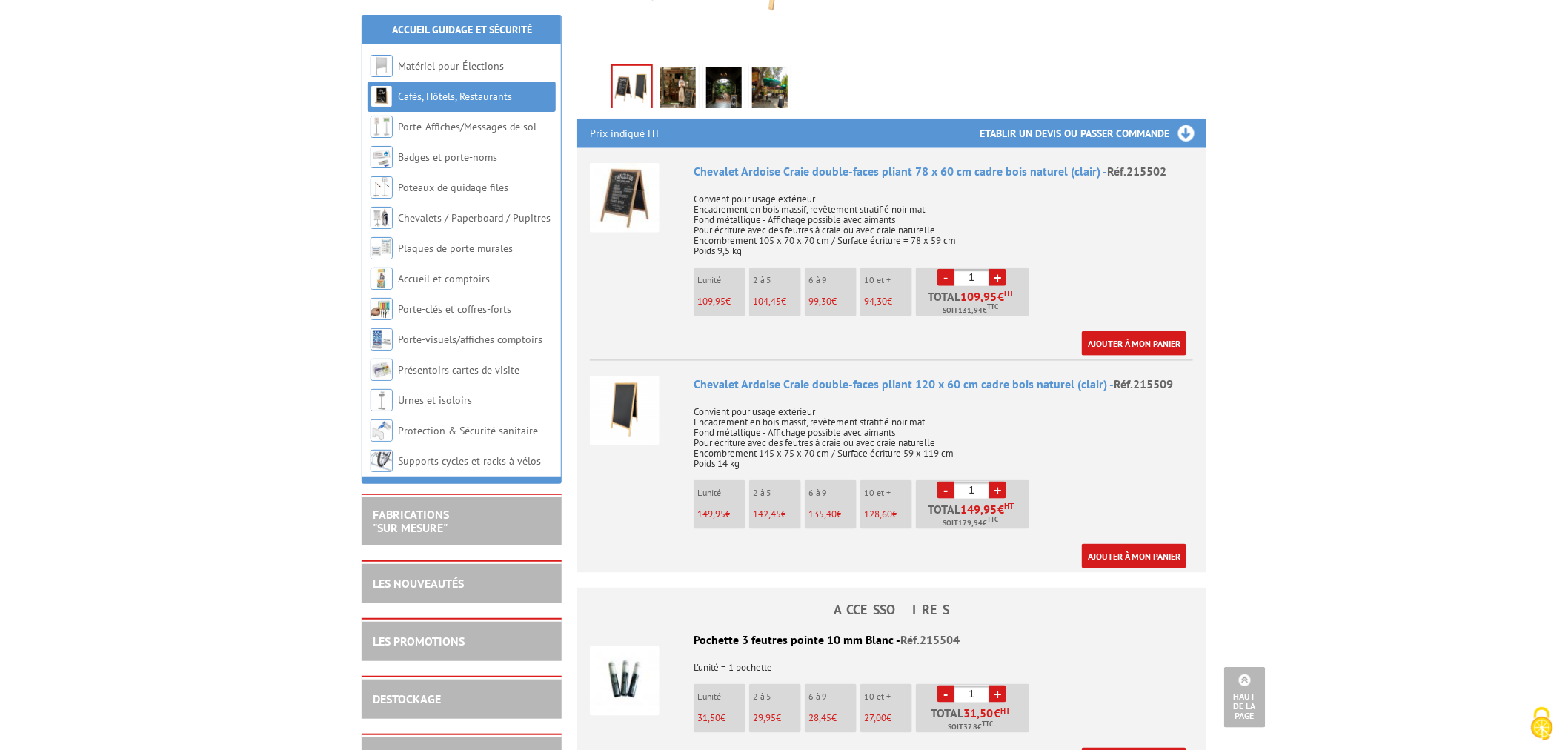
scroll to position [451, 0]
